Goal: Transaction & Acquisition: Book appointment/travel/reservation

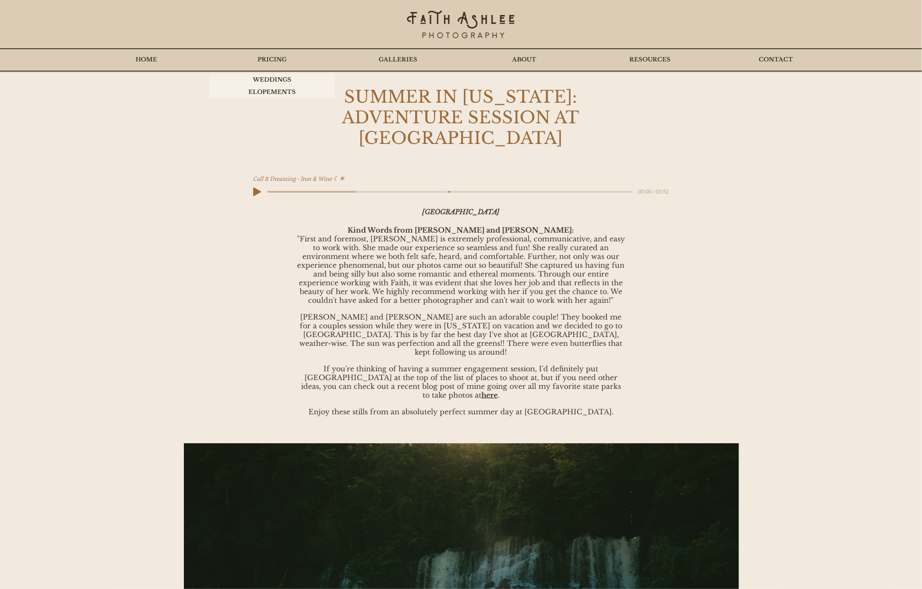
click at [272, 58] on p "PRICING" at bounding box center [273, 60] width 38 height 22
click at [275, 91] on p "ELOPEMENTS" at bounding box center [272, 92] width 56 height 12
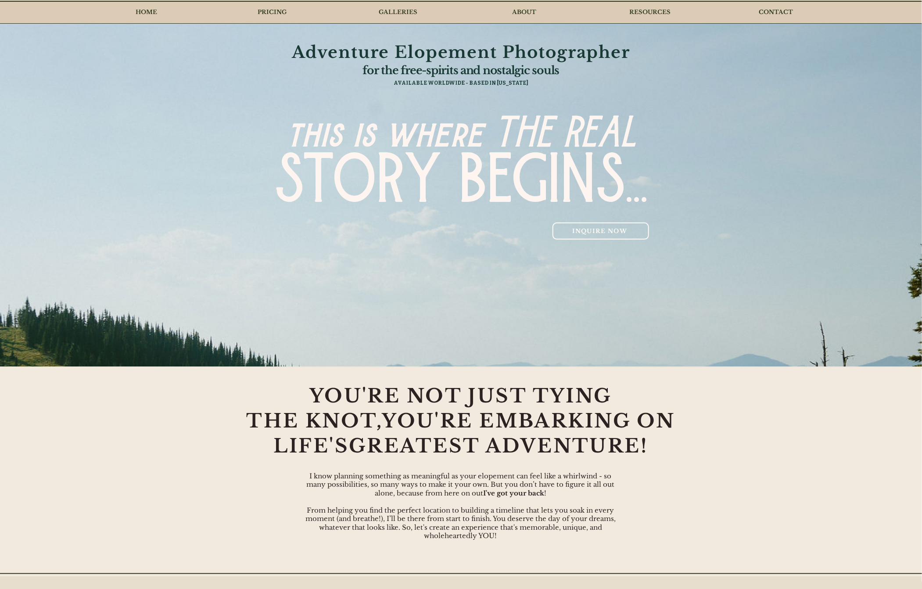
scroll to position [66, 0]
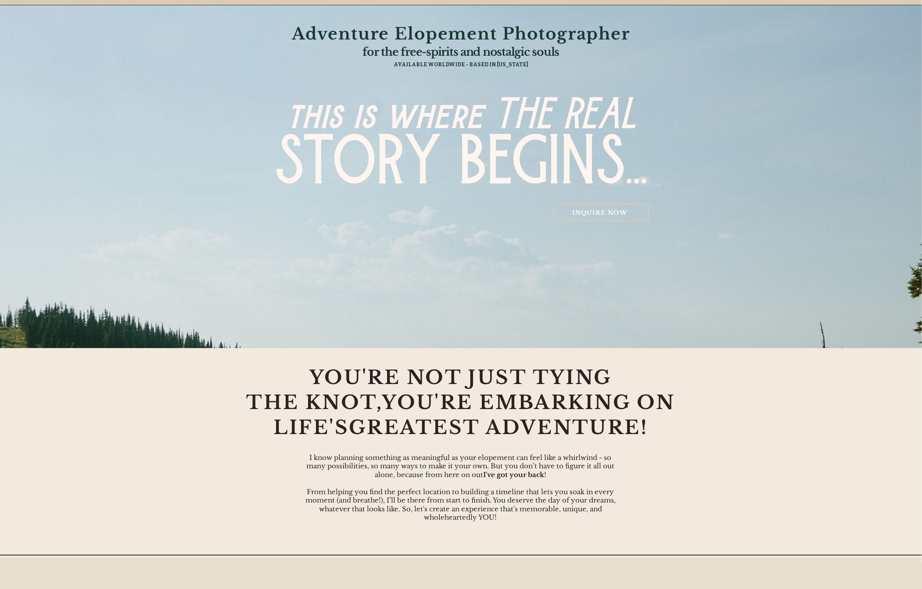
click at [590, 209] on span "INQUIRE NOW" at bounding box center [599, 212] width 55 height 7
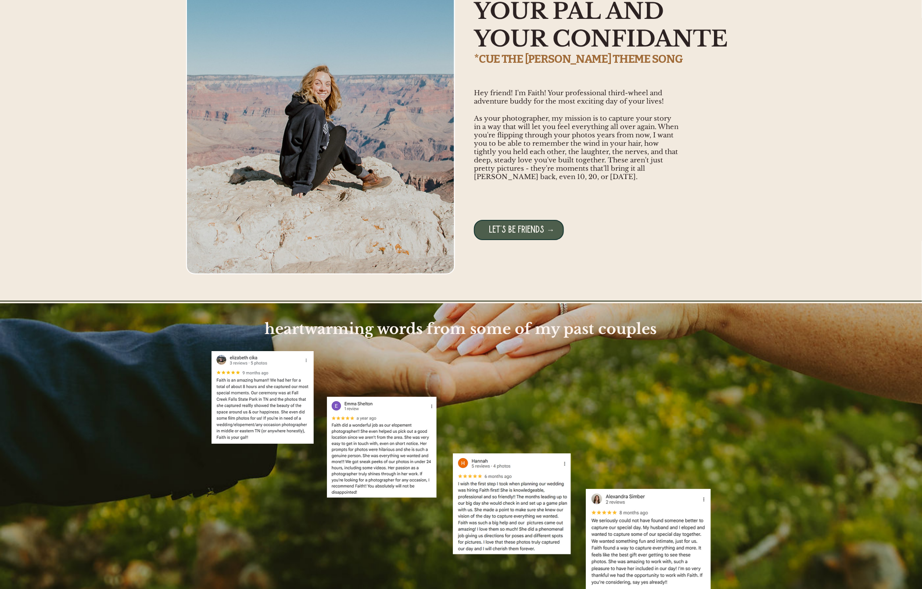
scroll to position [1530, 0]
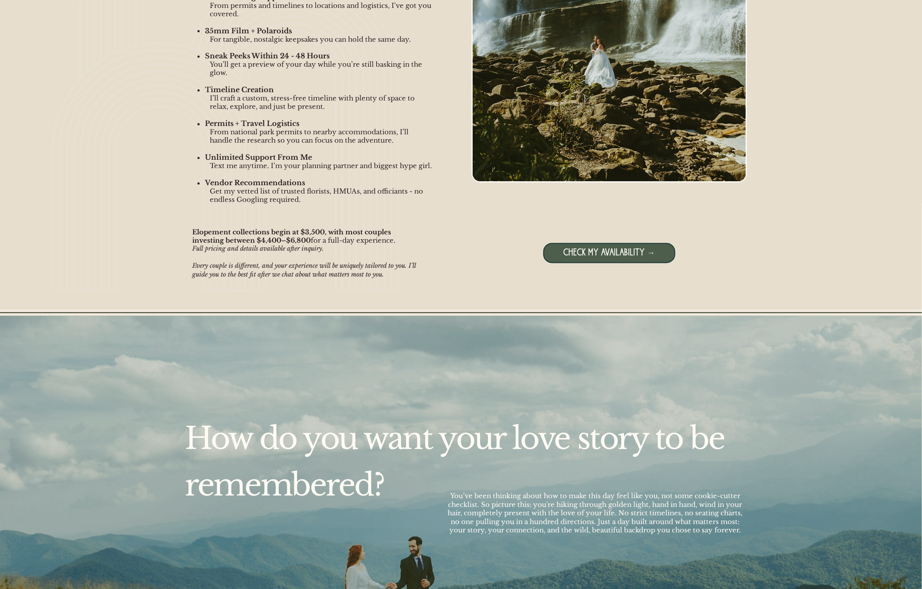
click at [623, 252] on span "CHECK MY AVAILABILITY →" at bounding box center [610, 253] width 92 height 11
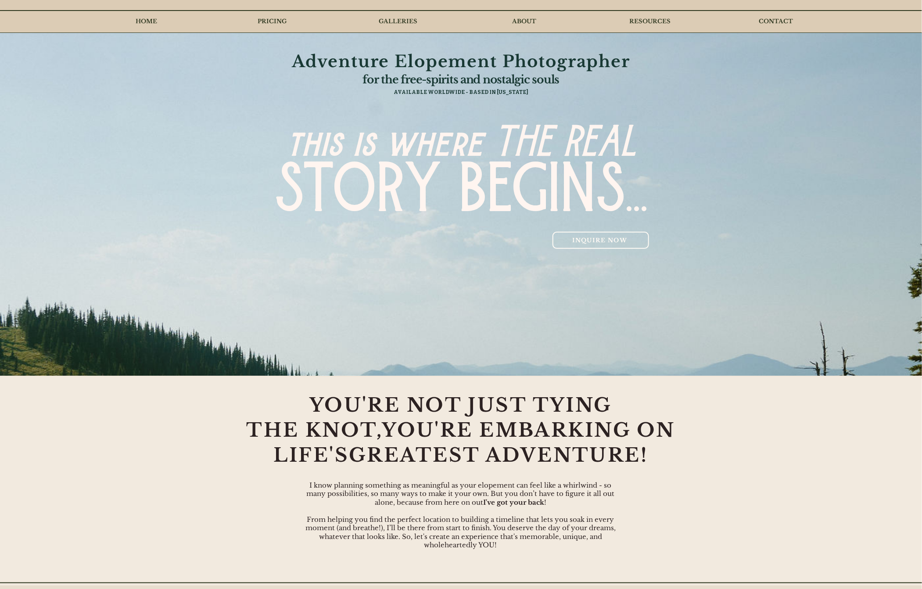
scroll to position [0, 0]
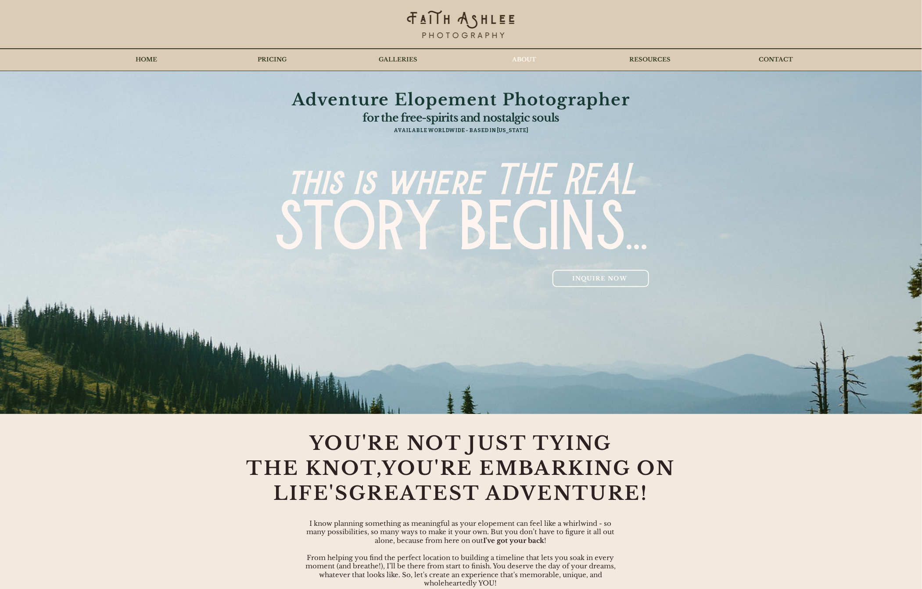
click at [514, 62] on p "ABOUT" at bounding box center [524, 60] width 33 height 22
